Goal: Task Accomplishment & Management: Manage account settings

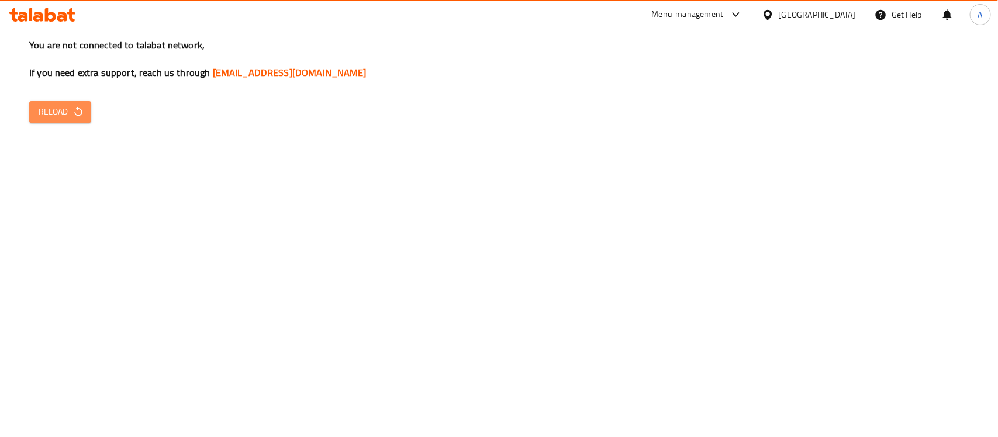
click at [51, 112] on span "Reload" at bounding box center [60, 112] width 43 height 15
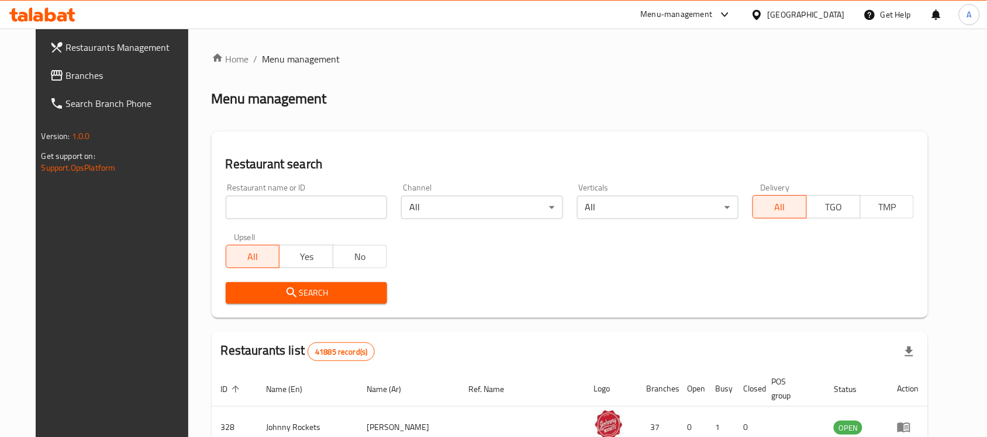
click at [66, 70] on span "Branches" at bounding box center [128, 75] width 125 height 14
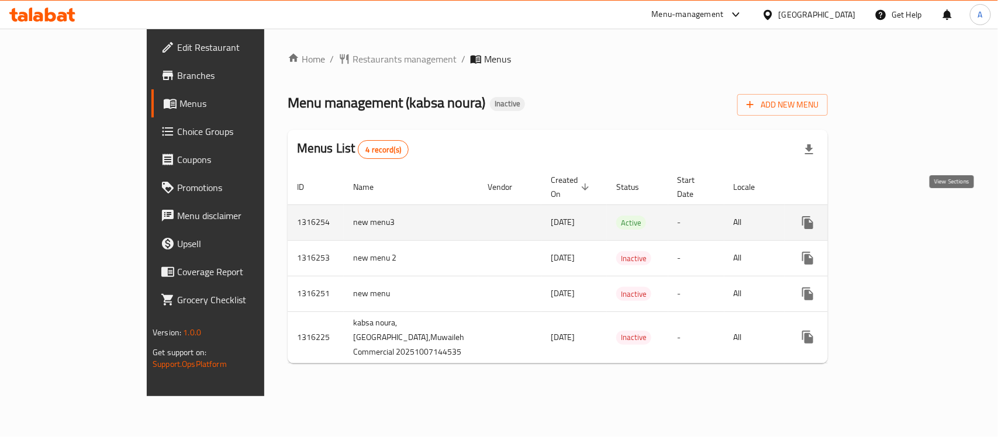
click at [899, 216] on icon "enhanced table" at bounding box center [892, 223] width 14 height 14
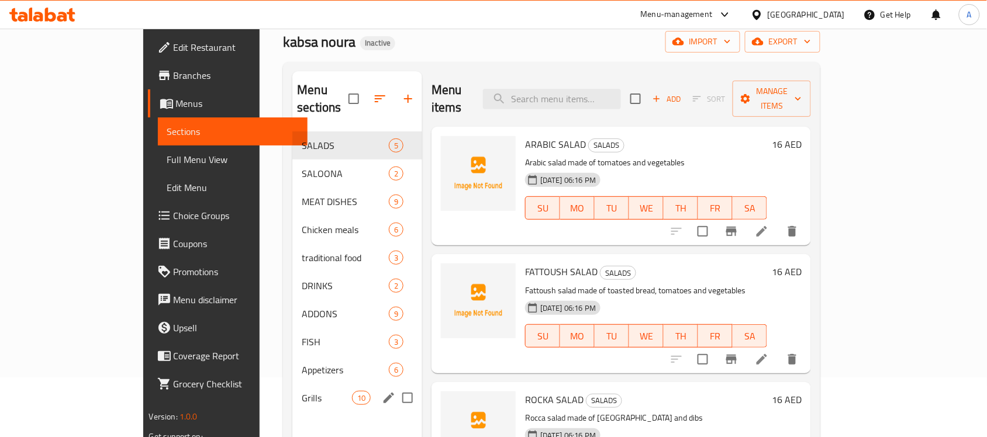
scroll to position [59, 0]
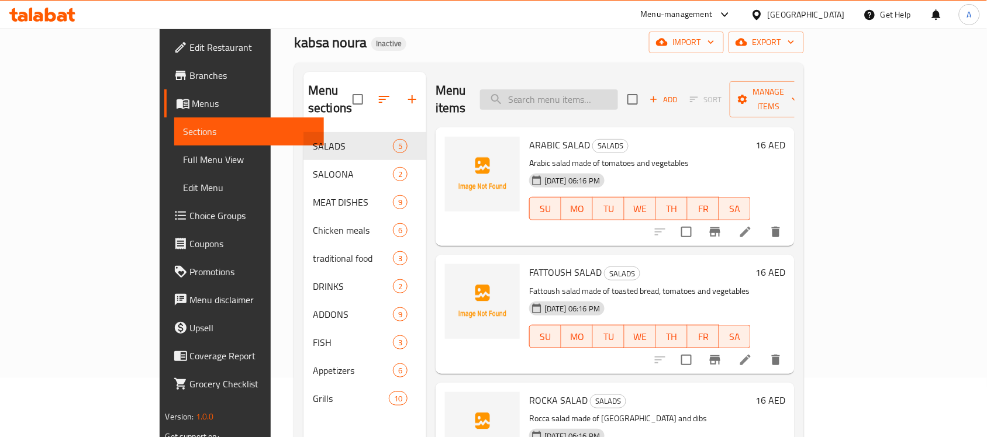
click at [578, 97] on input "search" at bounding box center [549, 99] width 138 height 20
click at [579, 92] on input "search" at bounding box center [549, 99] width 138 height 20
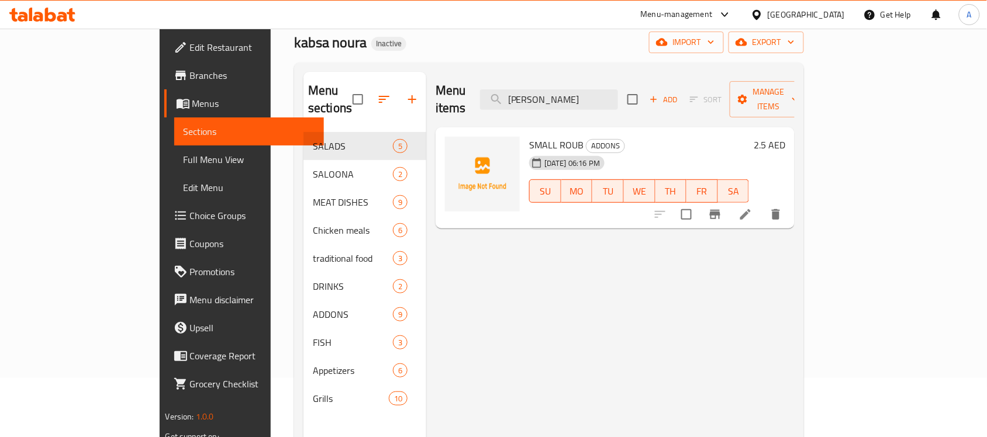
type input "[PERSON_NAME]"
click at [547, 297] on div "Menu items [PERSON_NAME] Add Sort Manage items SMALL [PERSON_NAME] ADDONS [DATE…" at bounding box center [610, 290] width 368 height 437
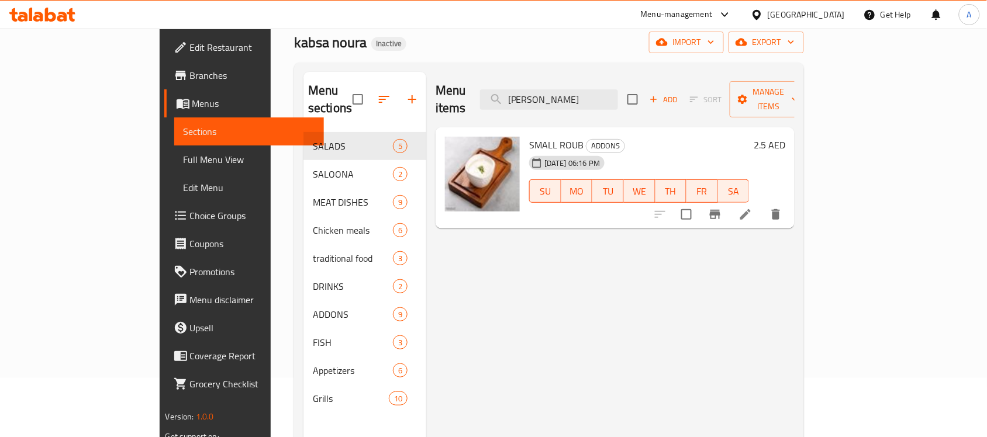
click at [465, 361] on div "Menu items [PERSON_NAME] Add Sort Manage items SMALL [PERSON_NAME] ADDONS [DATE…" at bounding box center [610, 290] width 368 height 437
click at [586, 91] on input "[PERSON_NAME]" at bounding box center [549, 99] width 138 height 20
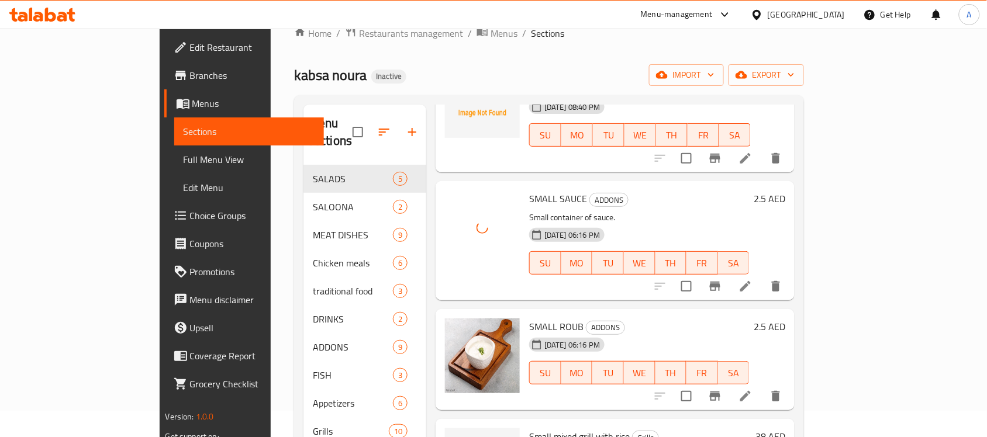
scroll to position [112, 0]
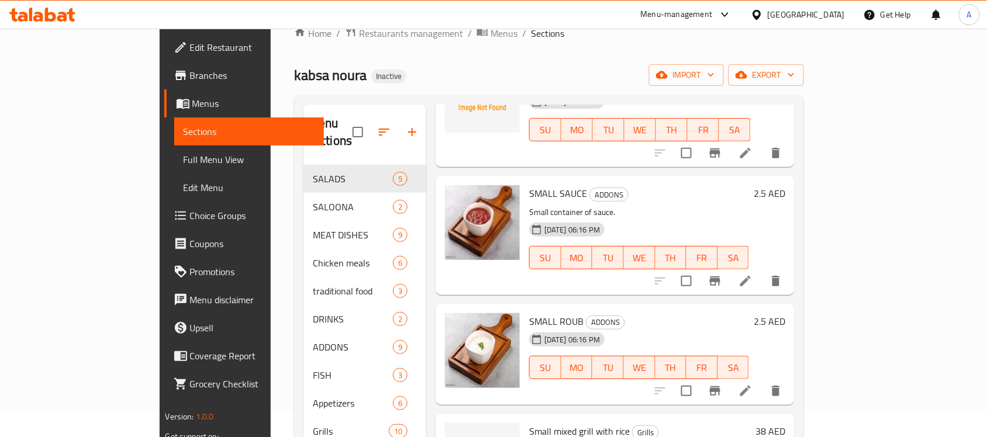
click at [440, 267] on div at bounding box center [482, 235] width 84 height 109
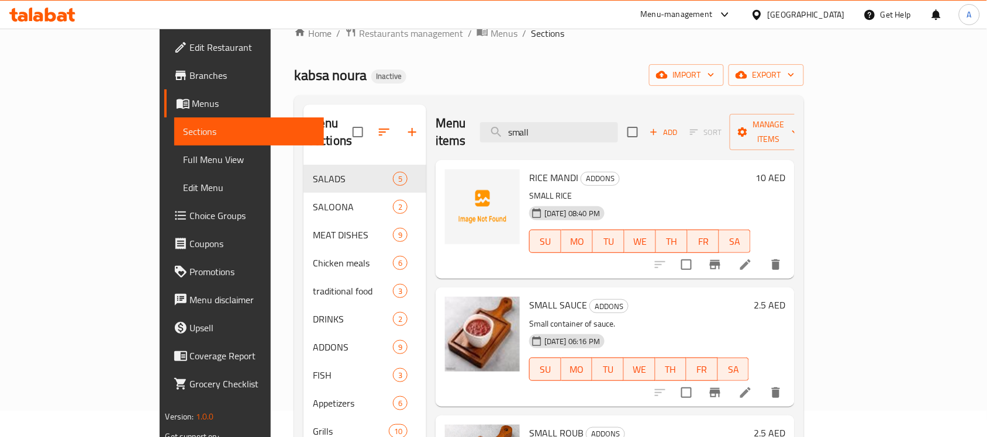
scroll to position [0, 0]
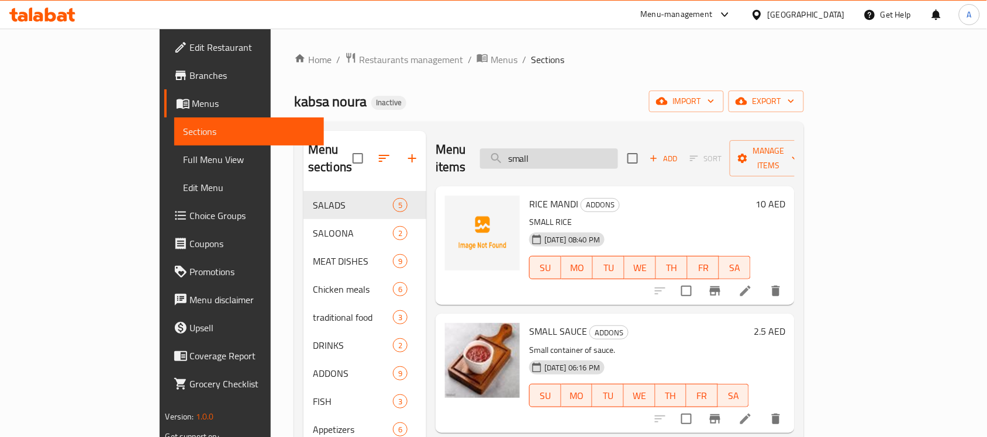
click at [567, 149] on input "small" at bounding box center [549, 159] width 138 height 20
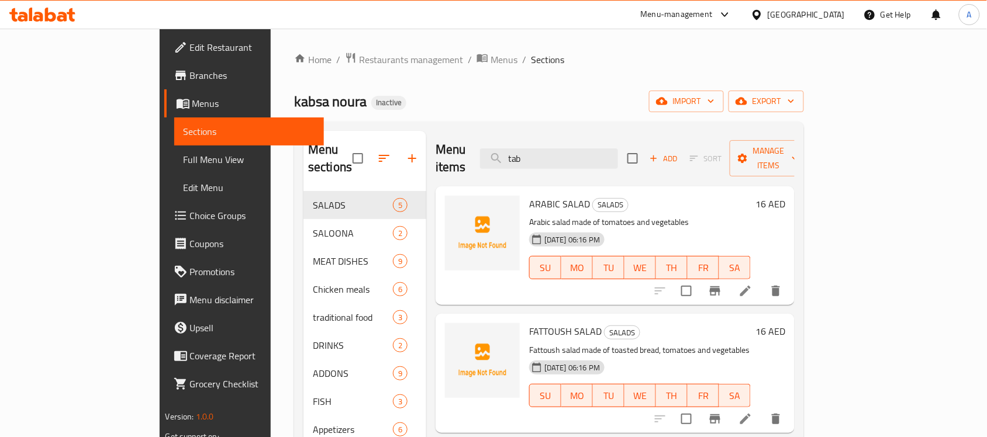
click at [804, 126] on div "Menu sections SALADS 5 SALOONA 2 MEAT DISHES 9 Chicken meals 6 traditional food…" at bounding box center [549, 350] width 510 height 456
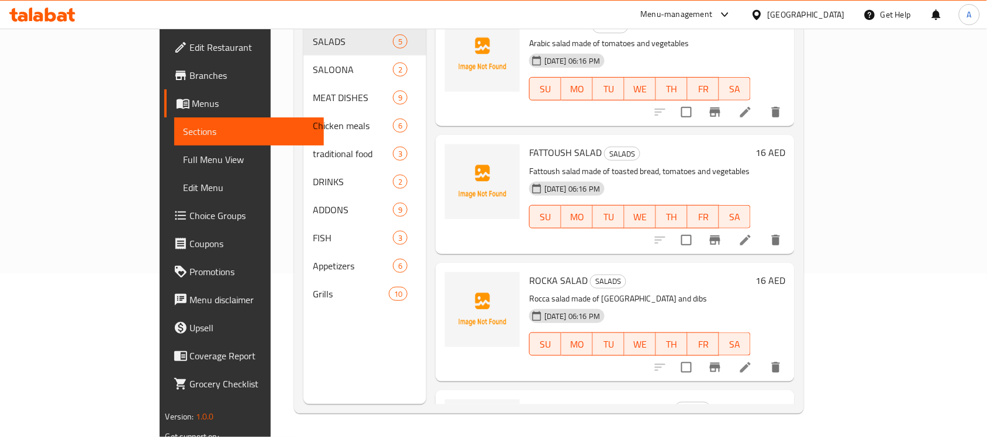
scroll to position [12, 0]
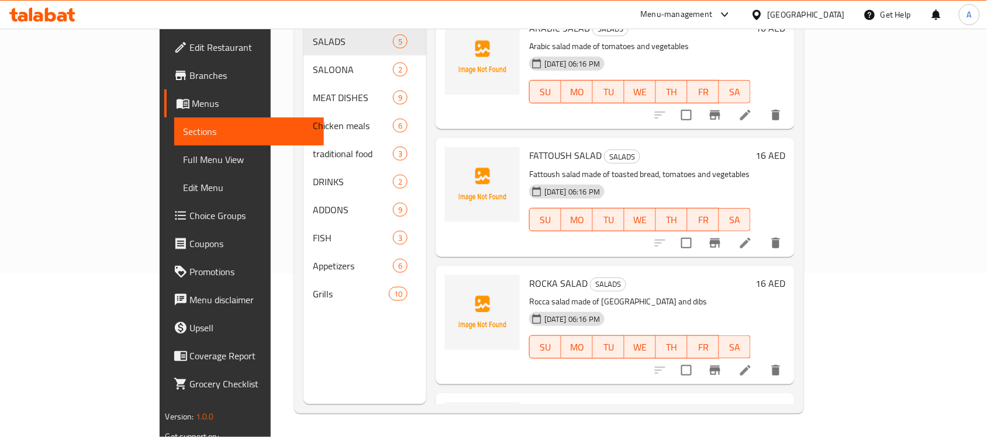
click at [440, 347] on div at bounding box center [482, 325] width 84 height 109
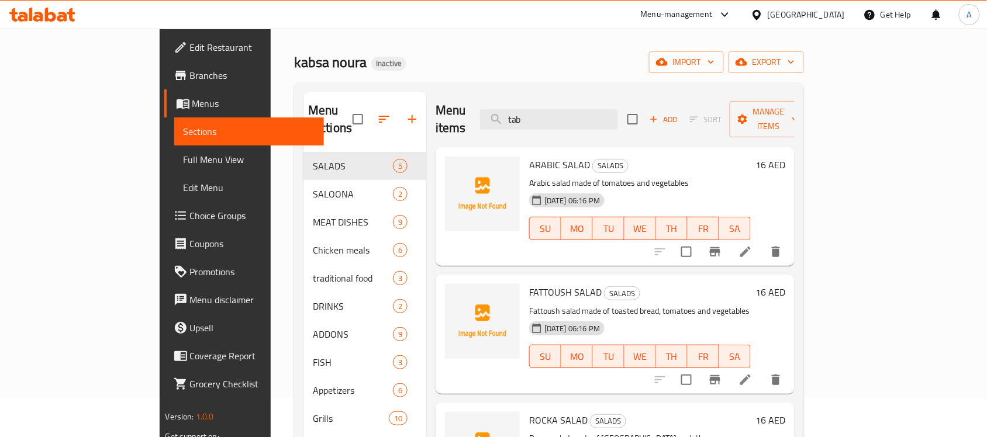
scroll to position [0, 0]
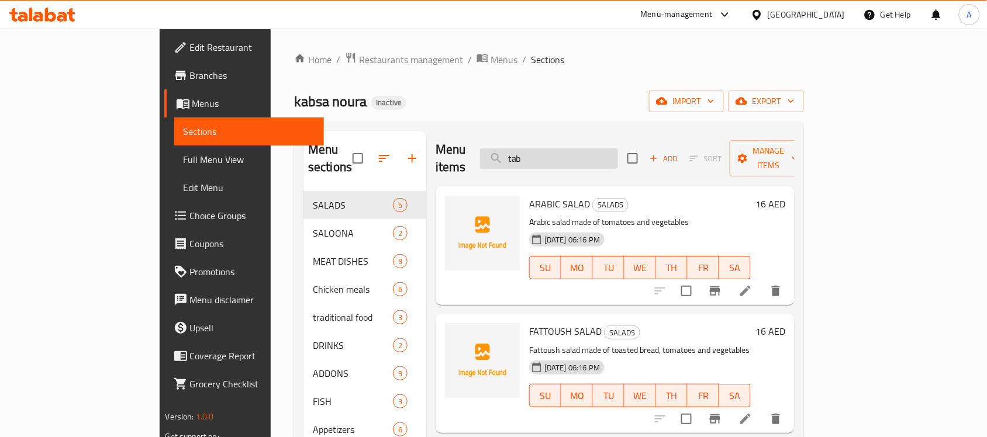
click at [585, 149] on input "tab" at bounding box center [549, 159] width 138 height 20
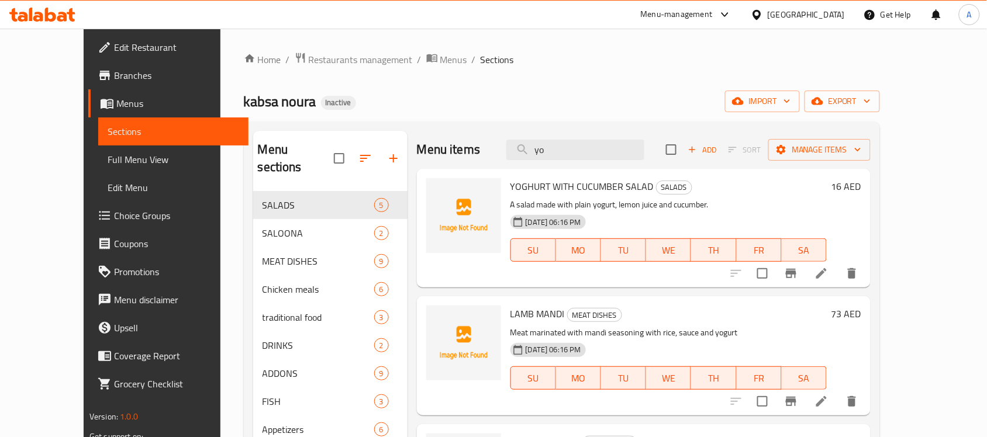
type input "yo"
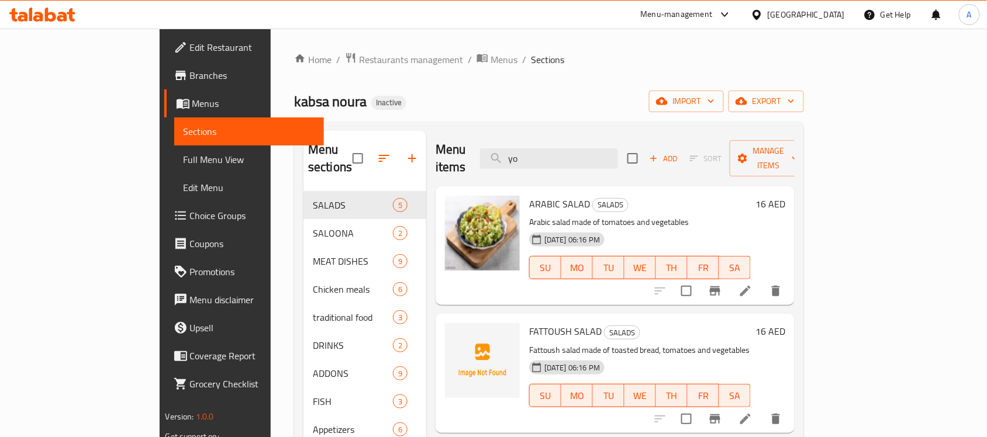
click at [522, 287] on div "ARABIC SALAD SALADS Arabic salad made of tomatoes and vegetables [DATE] 06:16 P…" at bounding box center [615, 246] width 359 height 119
click at [577, 149] on input "yo" at bounding box center [549, 159] width 138 height 20
drag, startPoint x: 503, startPoint y: 133, endPoint x: 596, endPoint y: 147, distance: 94.0
click at [596, 147] on div "Menu items baba Add Sort Manage items" at bounding box center [615, 159] width 359 height 56
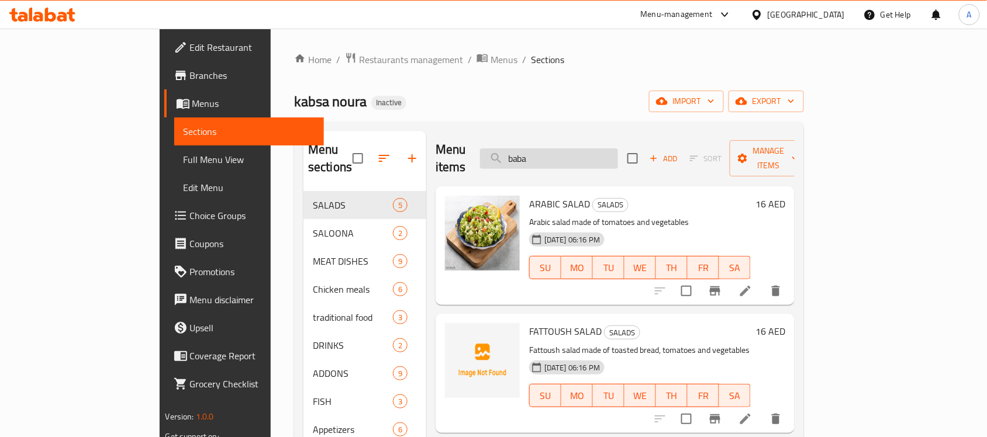
click at [596, 149] on input "baba" at bounding box center [549, 159] width 138 height 20
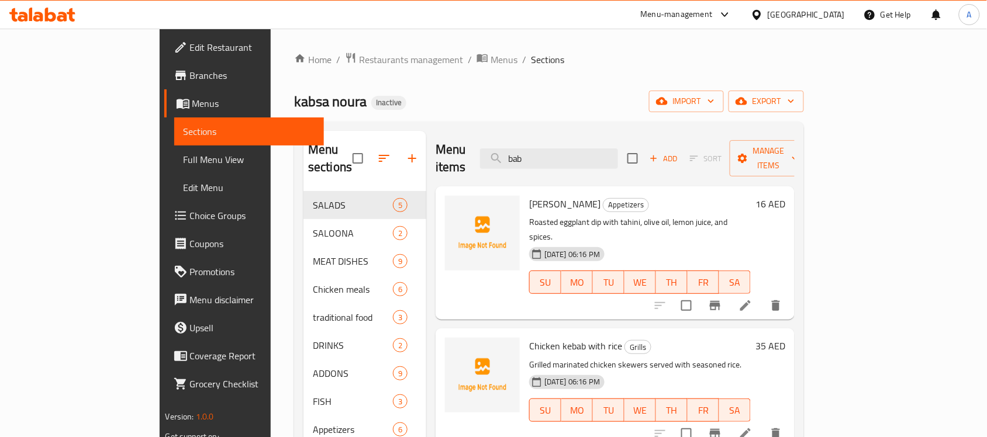
type input "bab"
click at [466, 278] on div at bounding box center [482, 253] width 84 height 124
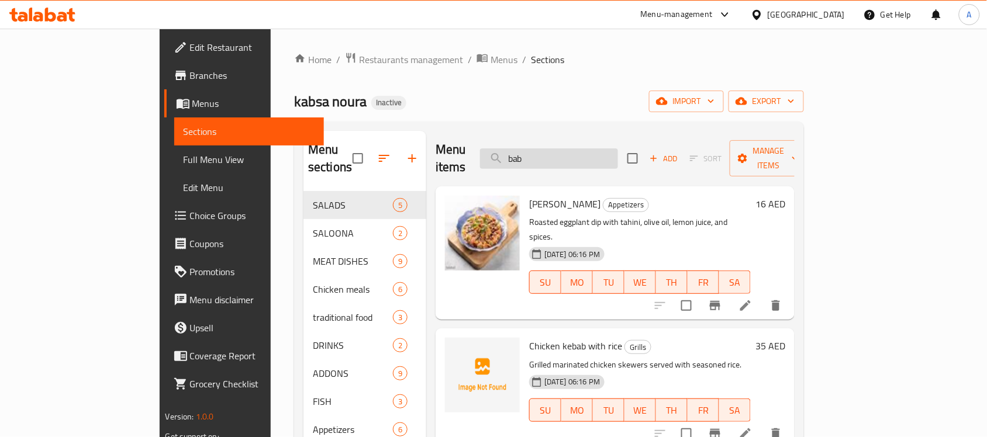
click at [599, 149] on input "bab" at bounding box center [549, 159] width 138 height 20
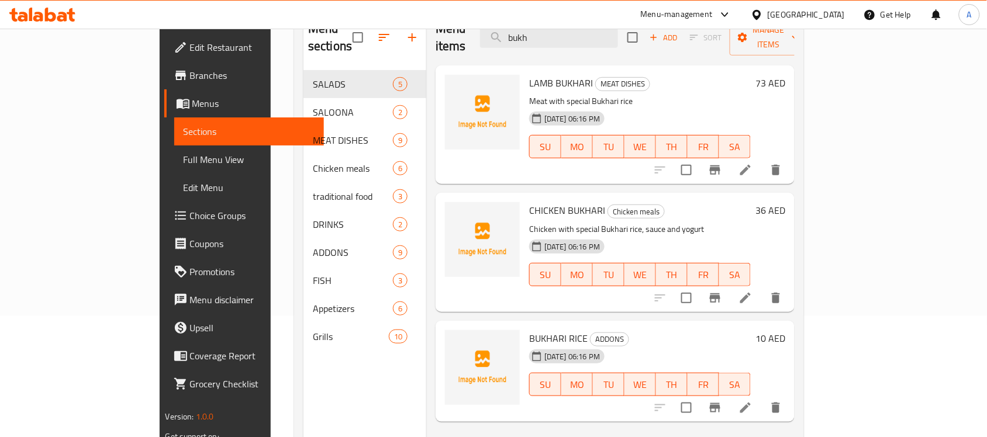
scroll to position [164, 0]
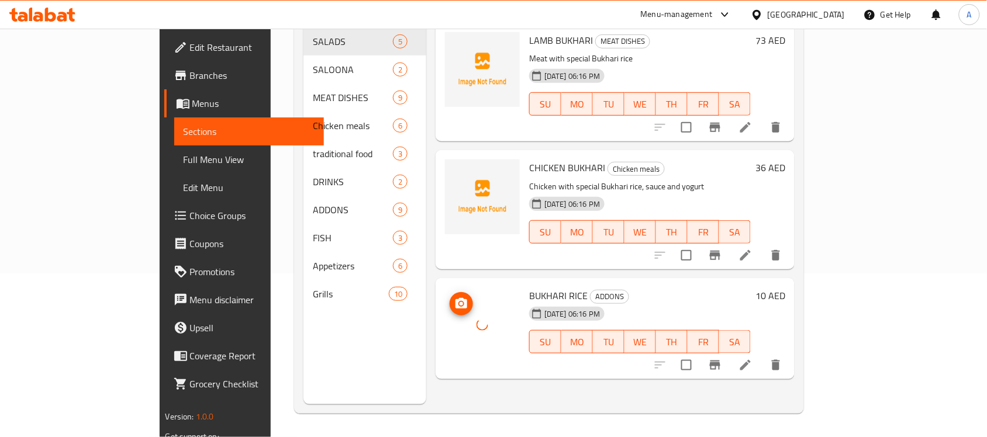
click at [463, 288] on div at bounding box center [482, 325] width 75 height 75
click at [751, 288] on h6 "BUKHARI RICE ADDONS" at bounding box center [640, 296] width 222 height 16
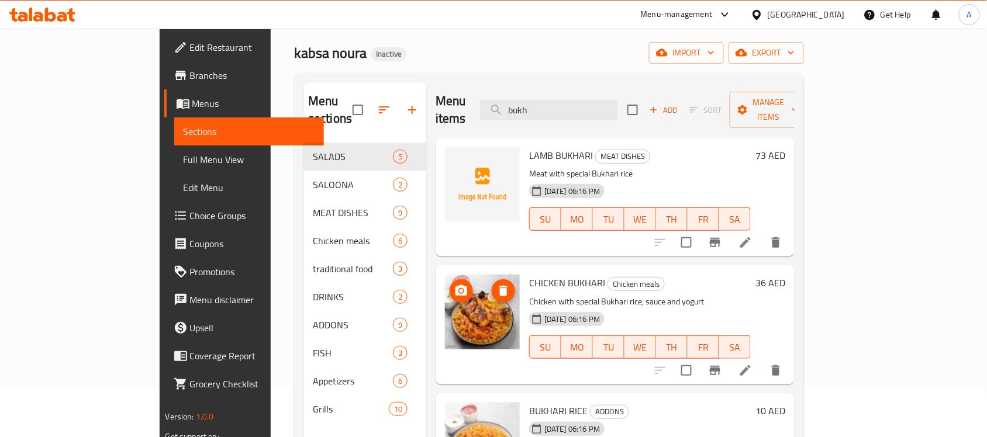
scroll to position [0, 0]
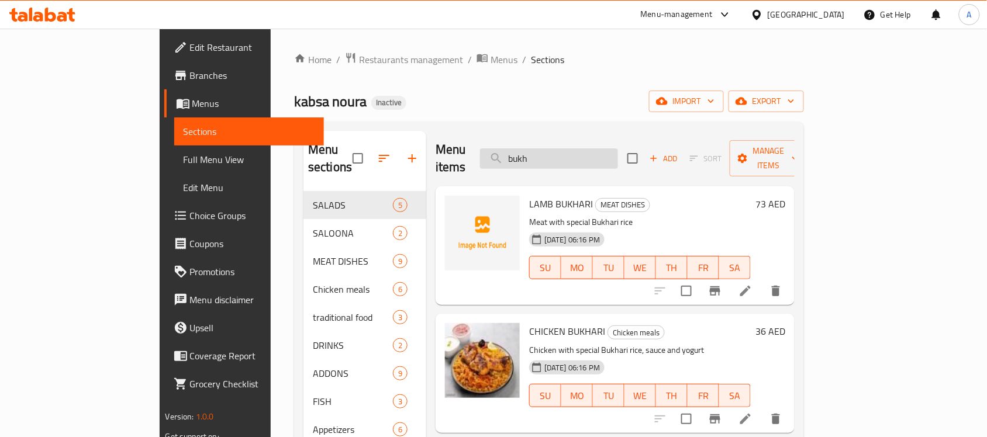
click at [573, 149] on input "bukh" at bounding box center [549, 159] width 138 height 20
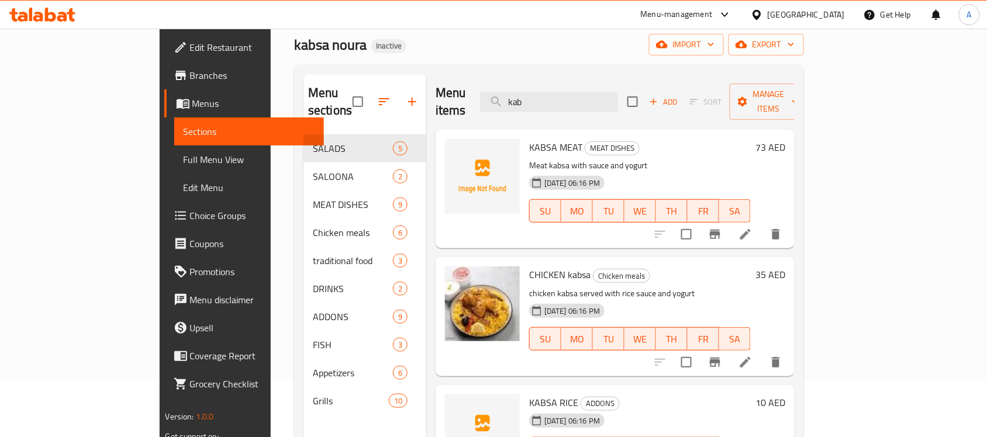
scroll to position [56, 0]
click at [574, 92] on input "kab" at bounding box center [549, 102] width 138 height 20
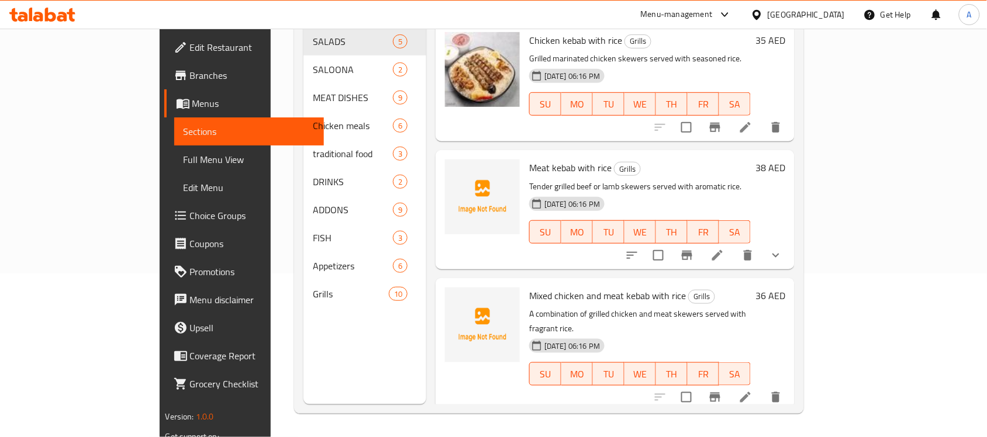
scroll to position [0, 0]
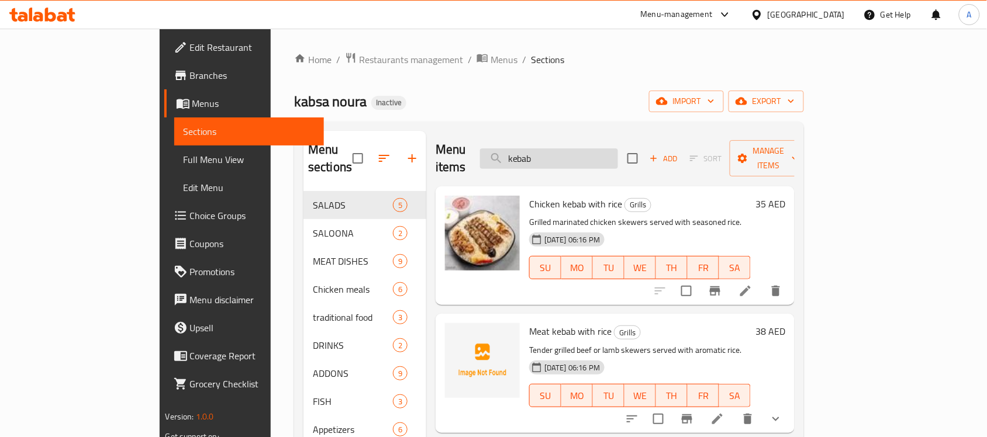
click at [573, 149] on input "kebab" at bounding box center [549, 159] width 138 height 20
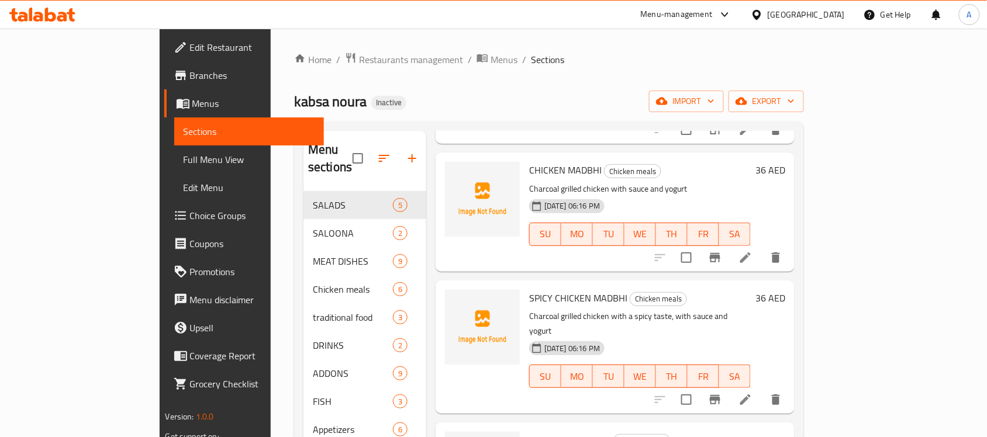
scroll to position [419, 0]
type input "chicken"
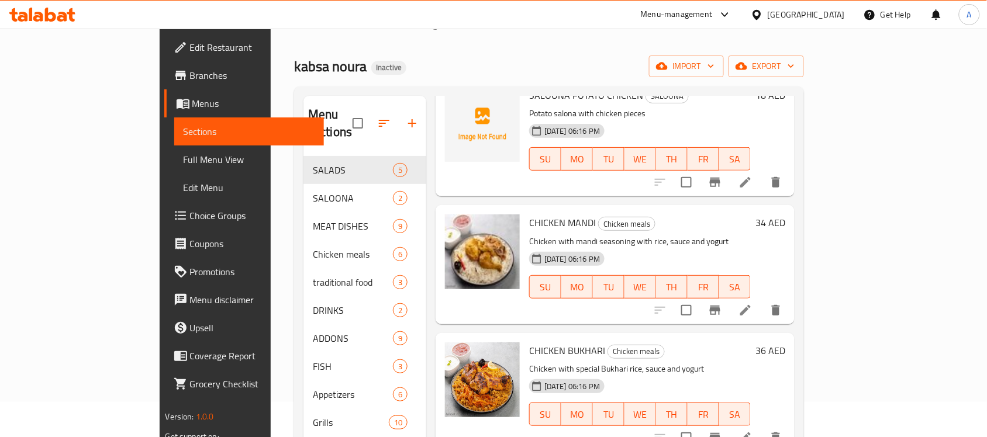
scroll to position [0, 0]
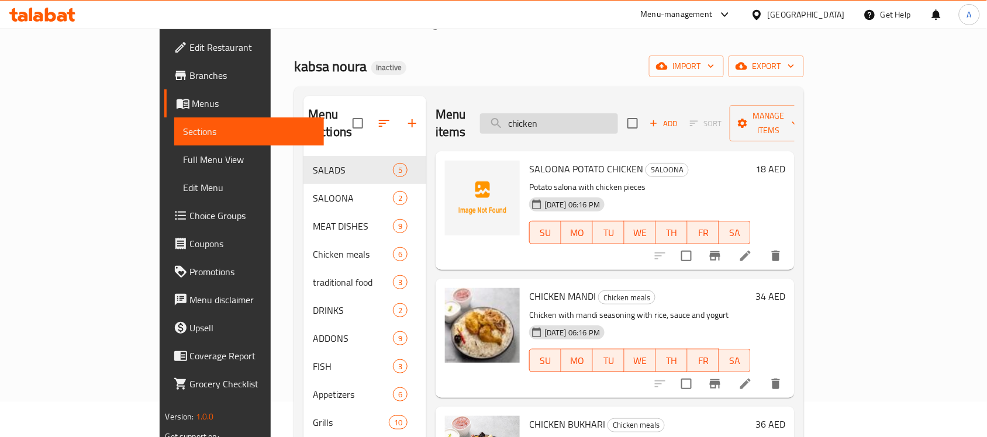
click at [582, 119] on input "chicken" at bounding box center [549, 123] width 138 height 20
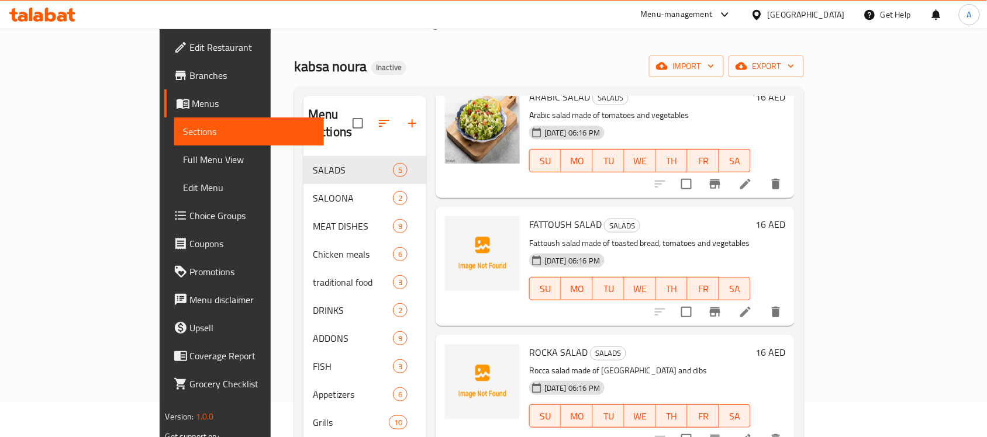
scroll to position [73, 0]
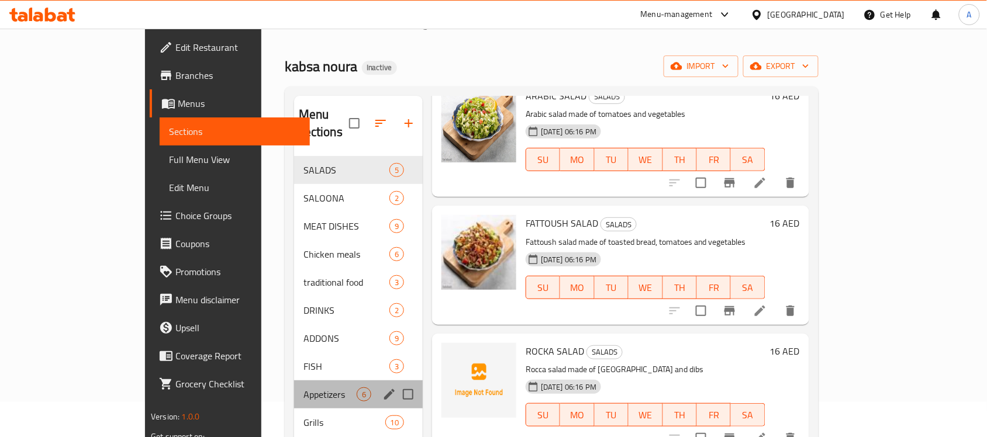
click at [294, 381] on div "Appetizers 6" at bounding box center [358, 395] width 129 height 28
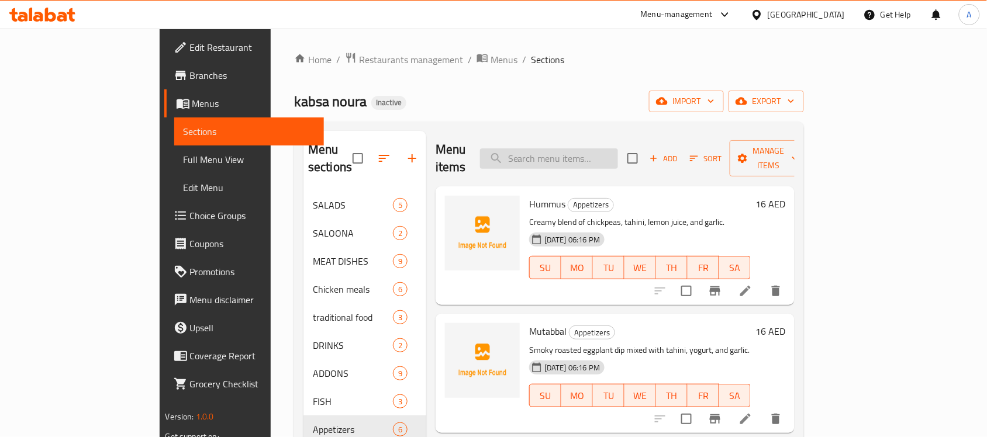
click at [566, 150] on input "search" at bounding box center [549, 159] width 138 height 20
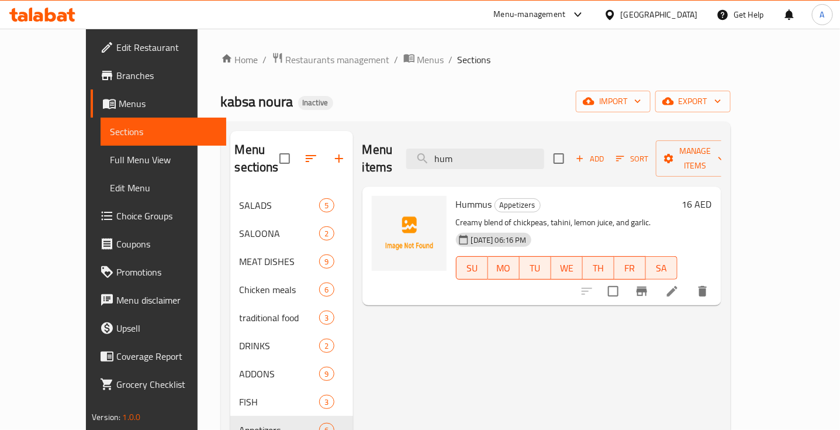
type input "hum"
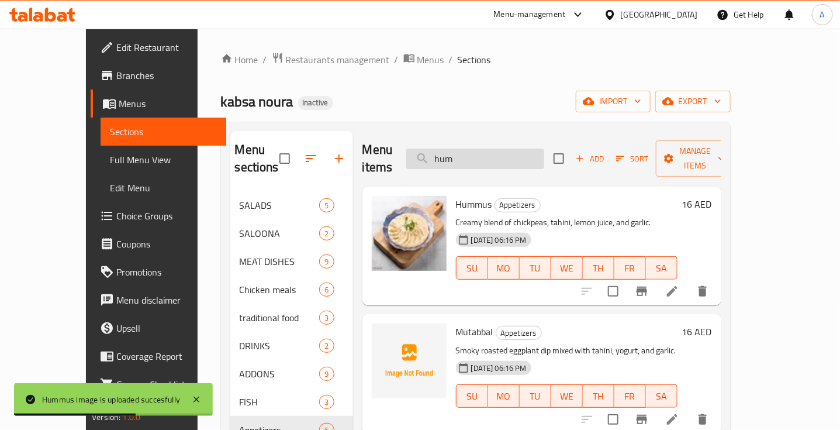
click at [519, 154] on input "hum" at bounding box center [475, 159] width 138 height 20
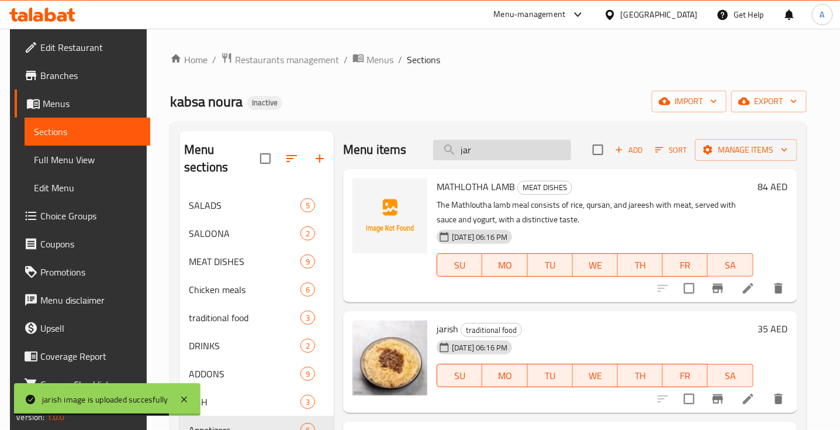
click at [465, 153] on input "jar" at bounding box center [502, 150] width 138 height 20
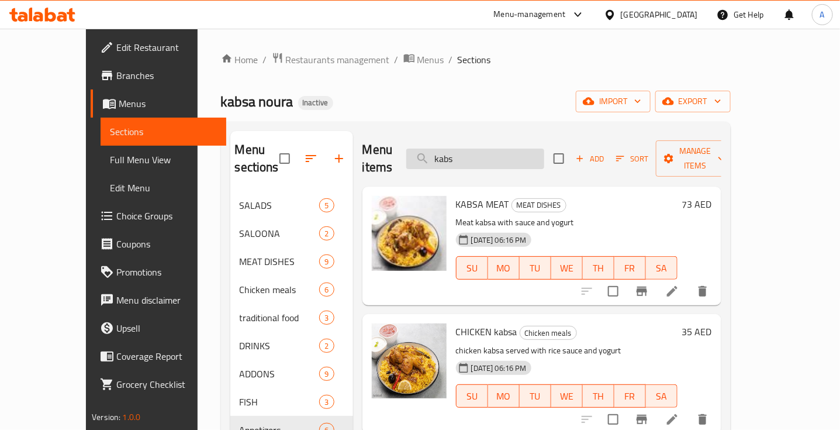
click at [469, 150] on input "kabs" at bounding box center [475, 159] width 138 height 20
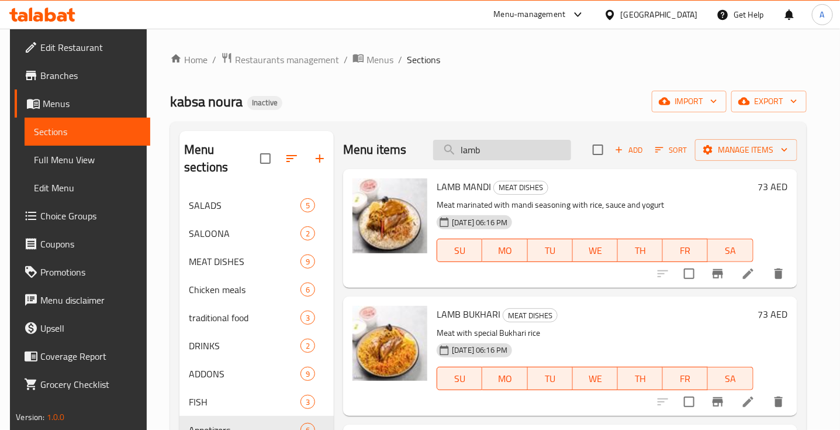
click at [465, 160] on input "lamb" at bounding box center [502, 150] width 138 height 20
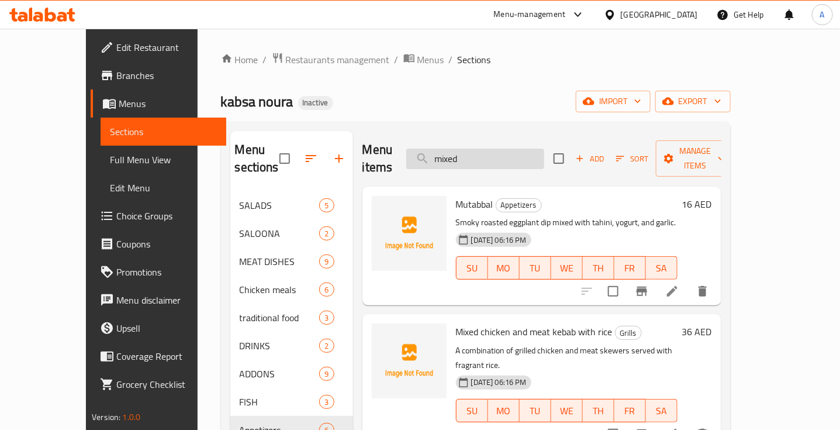
click at [472, 149] on input "mixed" at bounding box center [475, 159] width 138 height 20
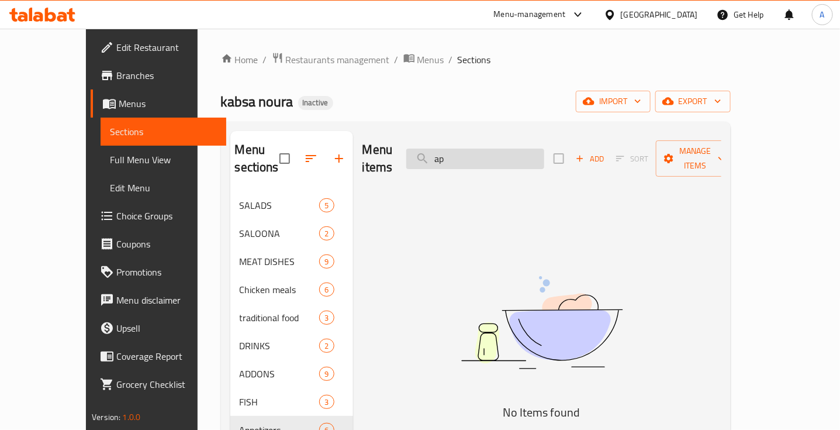
type input "a"
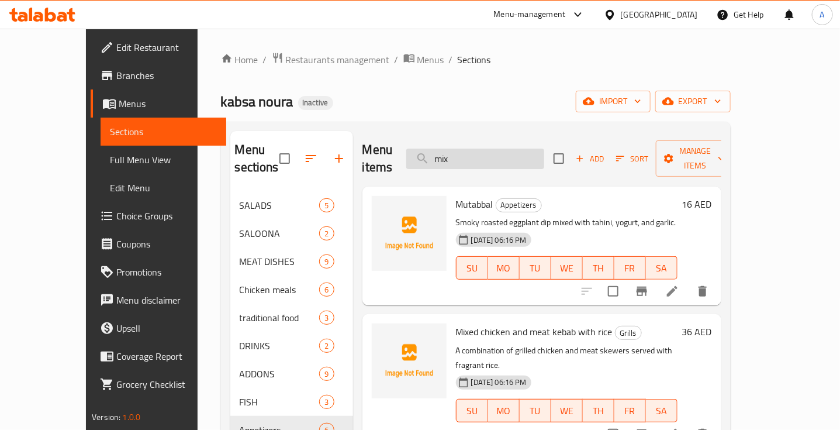
click at [463, 155] on input "mix" at bounding box center [475, 159] width 138 height 20
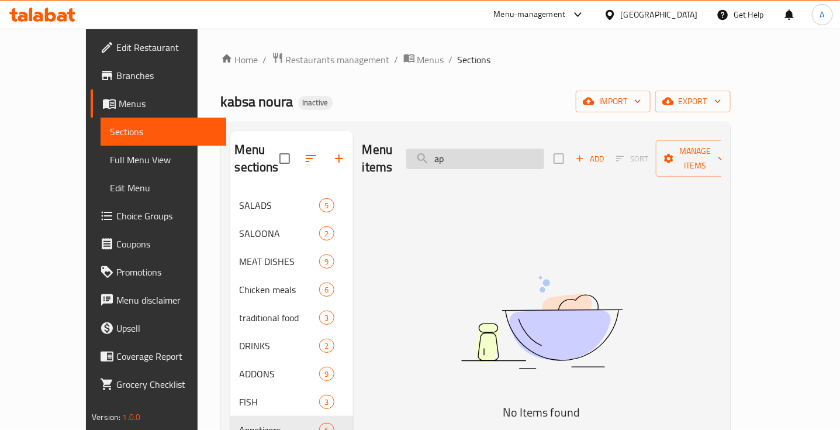
type input "a"
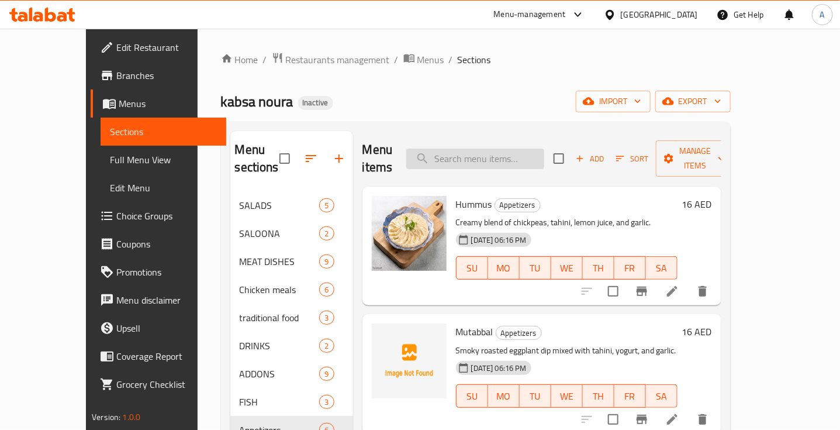
click at [484, 149] on input "search" at bounding box center [475, 159] width 138 height 20
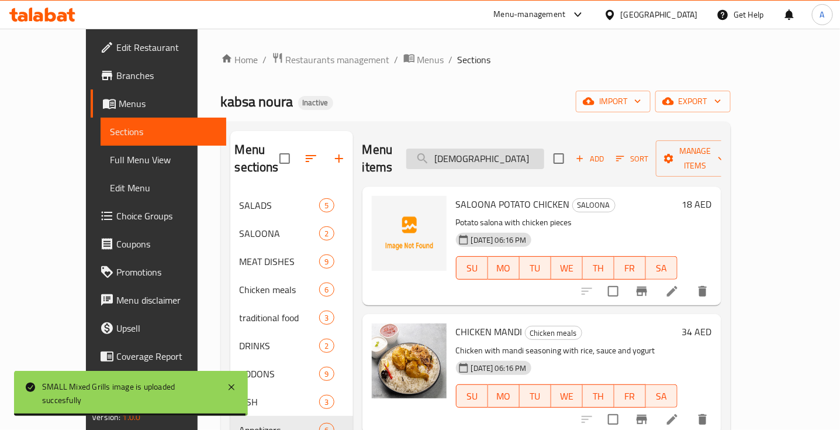
click at [475, 149] on input "[DEMOGRAPHIC_DATA]" at bounding box center [475, 159] width 138 height 20
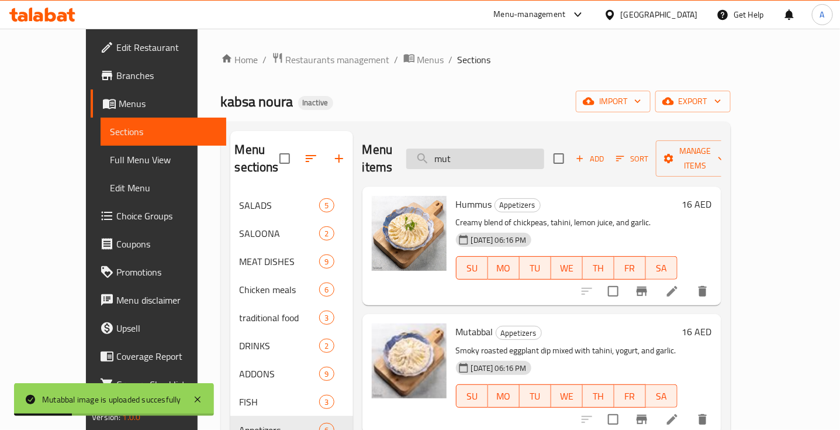
click at [467, 153] on input "mut" at bounding box center [475, 159] width 138 height 20
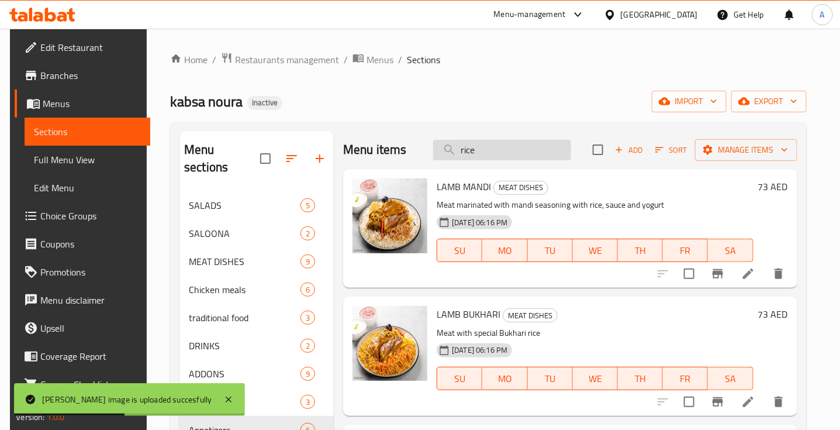
click at [463, 157] on input "rice" at bounding box center [502, 150] width 138 height 20
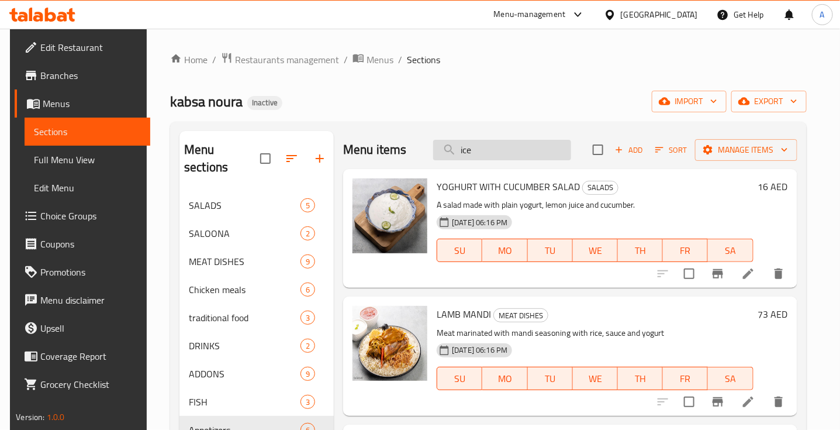
click at [487, 157] on input "ice" at bounding box center [502, 150] width 138 height 20
type input "i"
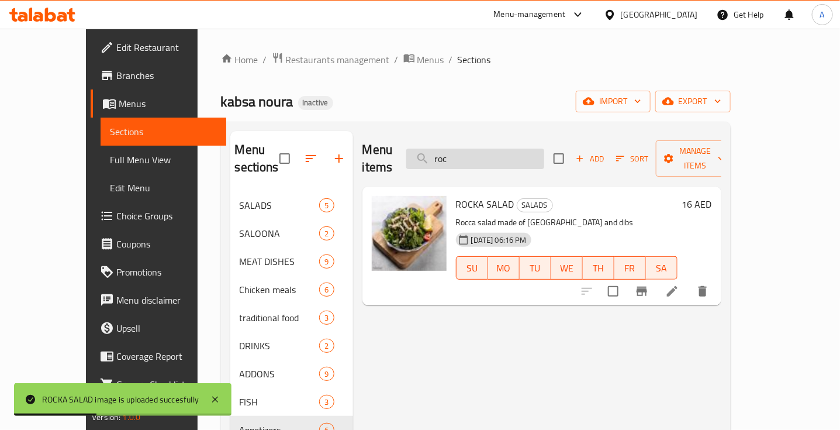
click at [470, 153] on input "roc" at bounding box center [475, 159] width 138 height 20
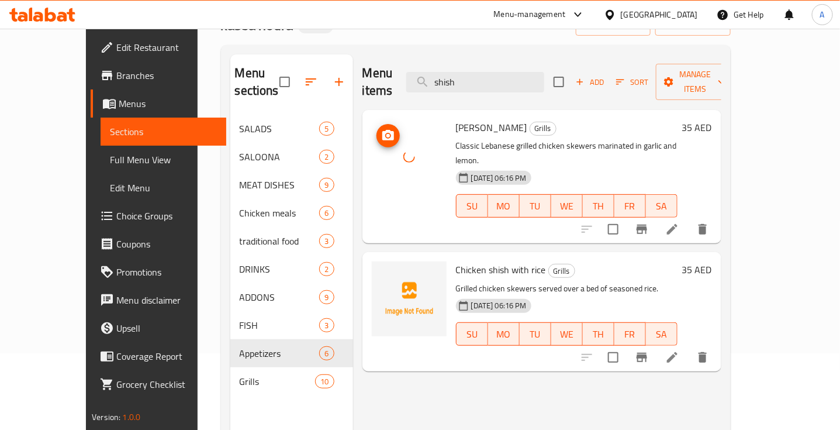
scroll to position [75, 0]
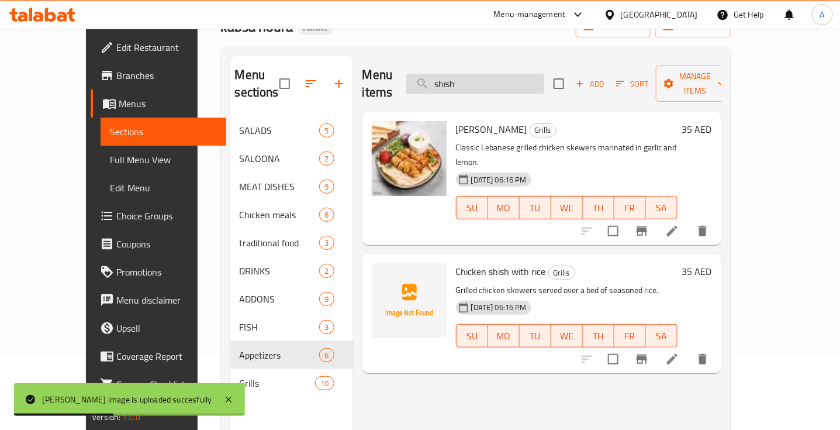
click at [475, 77] on input "shish" at bounding box center [475, 84] width 138 height 20
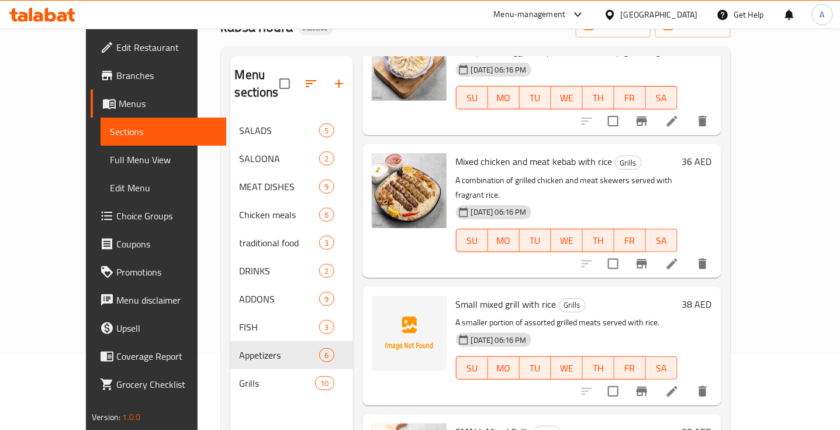
scroll to position [110, 0]
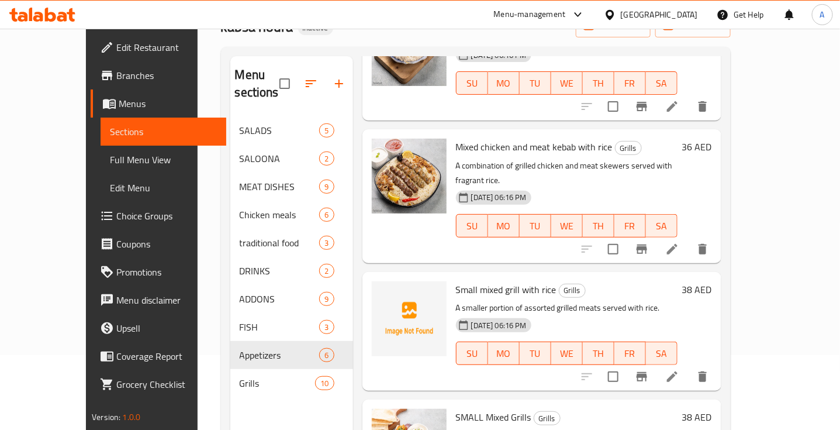
type input "mix"
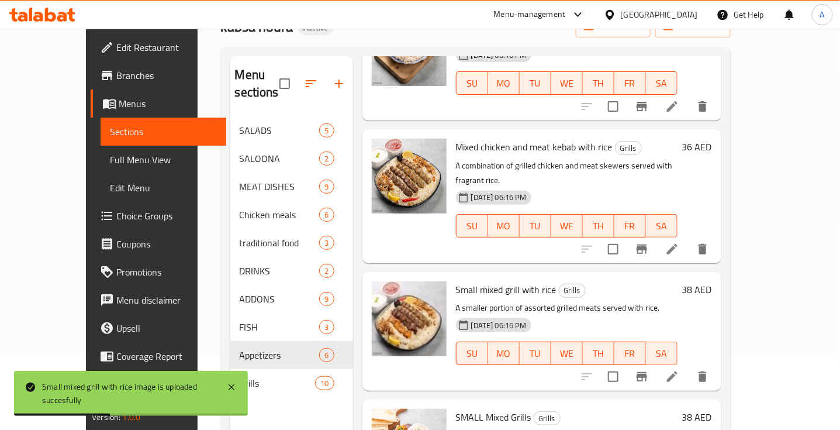
click at [671, 301] on p "A smaller portion of assorted grilled meats served with rice." at bounding box center [567, 308] width 222 height 15
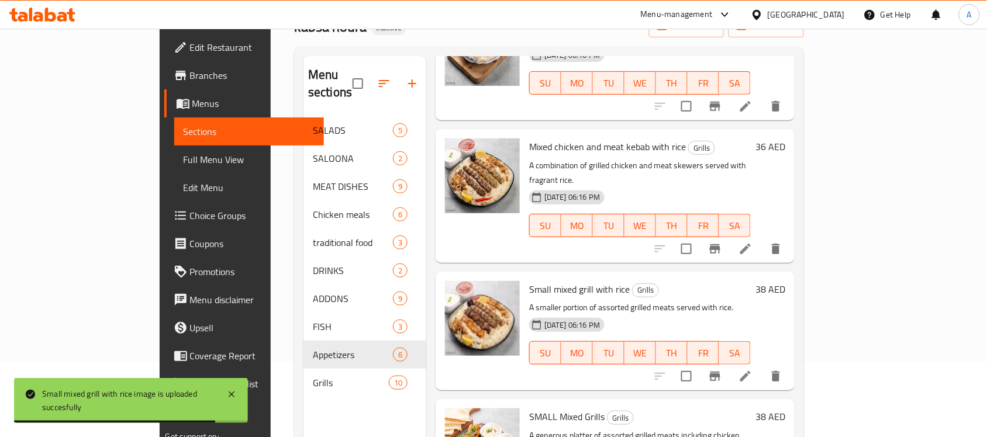
scroll to position [102, 0]
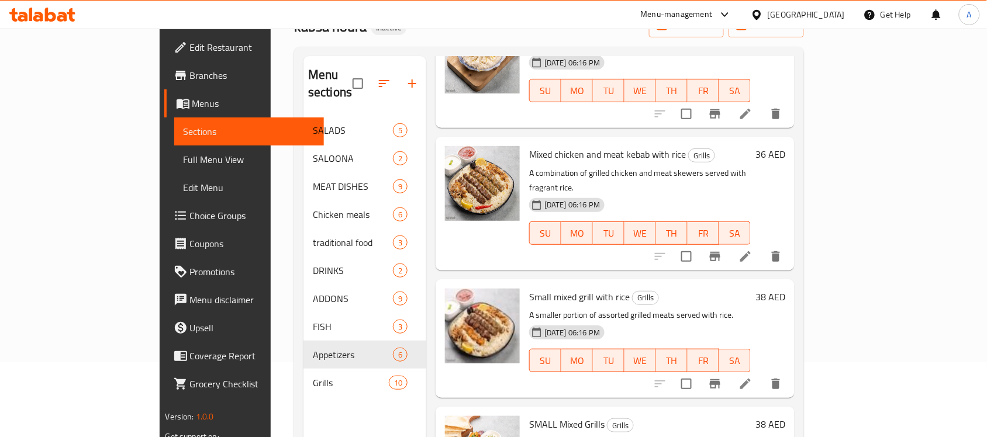
click at [184, 156] on span "Full Menu View" at bounding box center [250, 160] width 132 height 14
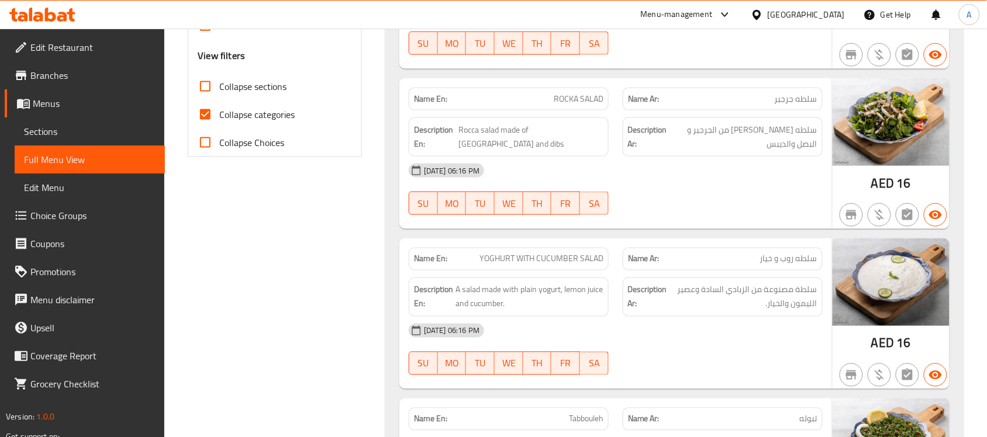
scroll to position [442, 0]
click at [209, 114] on input "Collapse categories" at bounding box center [205, 114] width 28 height 28
checkbox input "false"
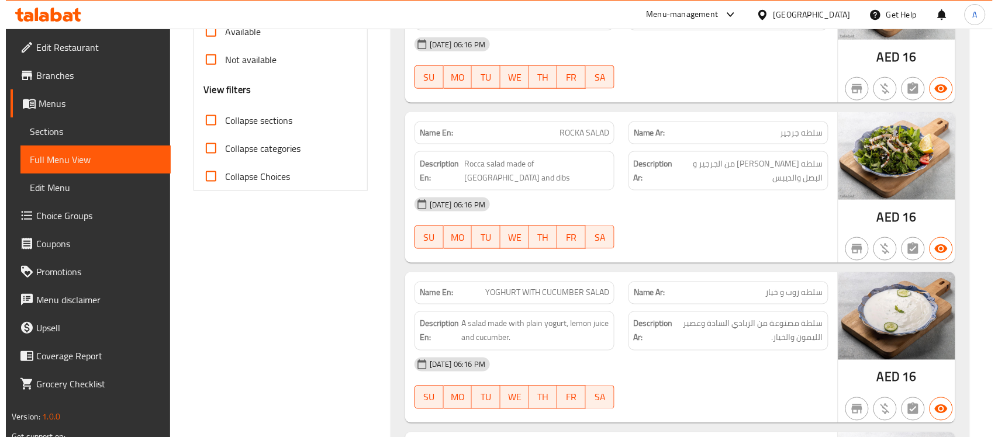
scroll to position [0, 0]
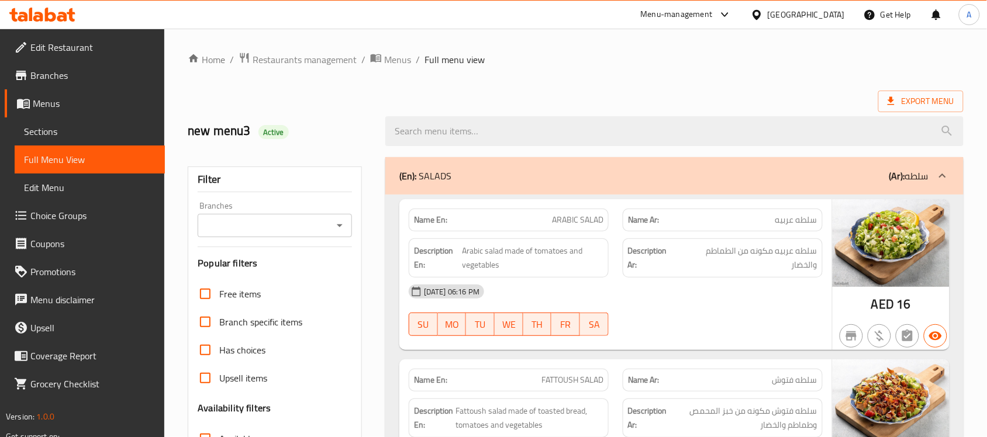
click at [617, 60] on ol "Home / Restaurants management / Menus / Full menu view" at bounding box center [576, 59] width 776 height 15
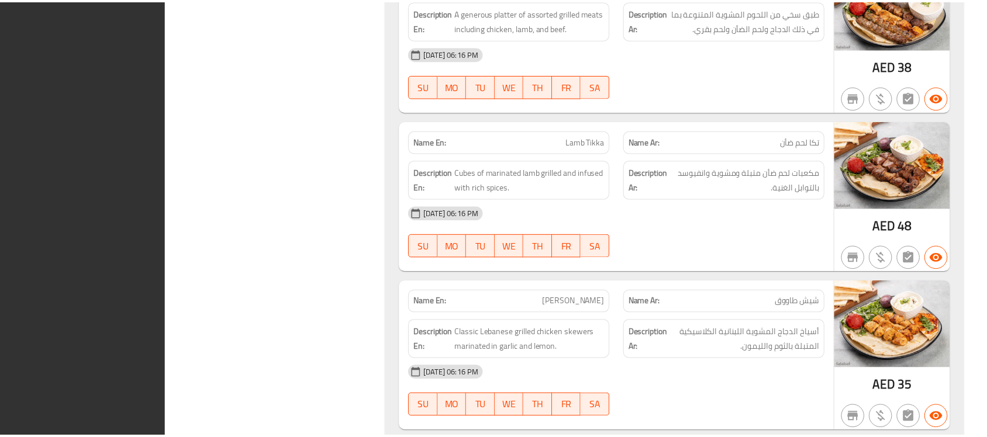
scroll to position [9164, 0]
